Goal: Go to known website: Access a specific website the user already knows

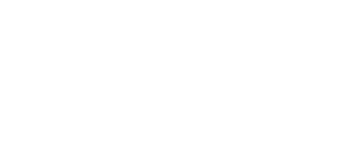
click at [250, 16] on html at bounding box center [178, 8] width 356 height 16
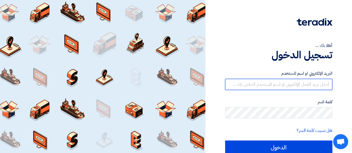
click at [249, 86] on input "text" at bounding box center [278, 84] width 107 height 11
type input "[EMAIL_ADDRESS][DOMAIN_NAME]"
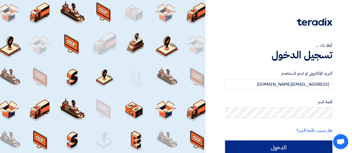
click at [265, 145] on input "الدخول" at bounding box center [278, 148] width 107 height 14
